Goal: Task Accomplishment & Management: Complete application form

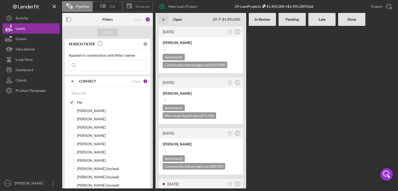
click at [277, 81] on div "[DATE] YB Icon/Info [PERSON_NAME] Sentiment 5 Community Advantage Loan $150,000…" at bounding box center [275, 107] width 240 height 163
click at [70, 112] on input "[PERSON_NAME]" at bounding box center [71, 110] width 5 height 5
checkbox input "true"
click at [106, 31] on div "Apply" at bounding box center [108, 32] width 10 height 8
click at [263, 58] on Review at bounding box center [261, 107] width 27 height 163
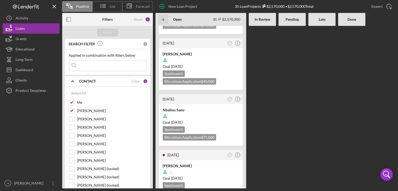
scroll to position [383, 0]
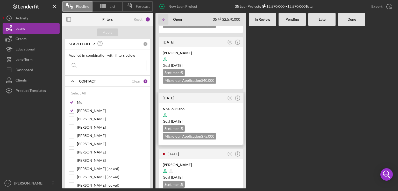
click at [196, 110] on div at bounding box center [201, 115] width 76 height 10
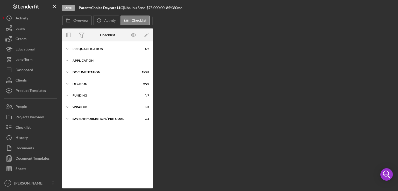
click at [87, 62] on div "Application" at bounding box center [109, 60] width 74 height 3
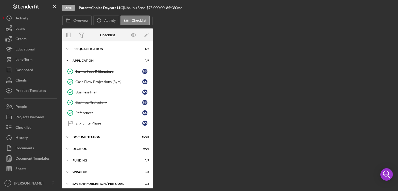
drag, startPoint x: 151, startPoint y: 94, endPoint x: 149, endPoint y: 131, distance: 37.6
click at [149, 131] on div "Icon/Expander Prequalification 6 / 9 Icon/Expander Application 5 / 6 Terms, Fee…" at bounding box center [107, 116] width 91 height 145
click at [86, 138] on div "Documentation" at bounding box center [109, 137] width 74 height 3
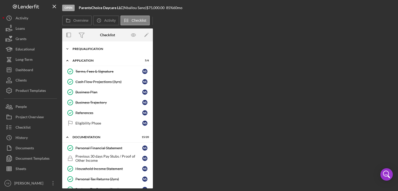
click at [83, 49] on div "Prequalification" at bounding box center [109, 48] width 74 height 3
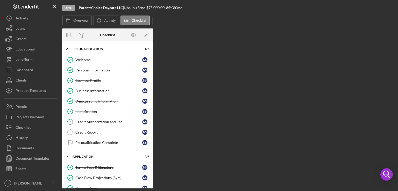
click at [95, 91] on div "Business Information" at bounding box center [108, 91] width 67 height 4
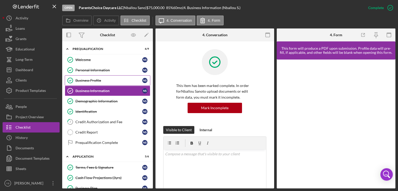
click at [93, 81] on div "Business Profile" at bounding box center [108, 80] width 67 height 4
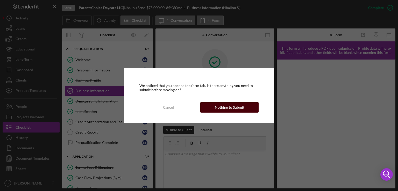
click at [239, 109] on div "Nothing to Submit" at bounding box center [230, 107] width 30 height 10
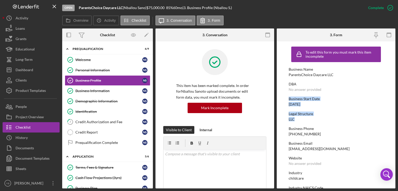
drag, startPoint x: 397, startPoint y: 90, endPoint x: 381, endPoint y: 118, distance: 31.0
click at [381, 118] on div "Open ParentsChoice Daycare LLC | Nballou Sano | $75,000.00 85 % 60 mo | 3. Busi…" at bounding box center [199, 95] width 398 height 191
click at [381, 118] on div "Legal Structure LLC" at bounding box center [335, 117] width 95 height 10
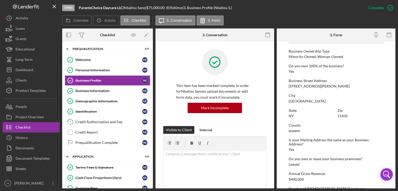
scroll to position [207, 0]
